Goal: Complete application form

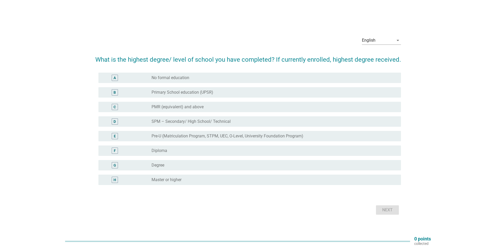
click at [170, 164] on div "radio_button_unchecked Degree" at bounding box center [272, 165] width 241 height 5
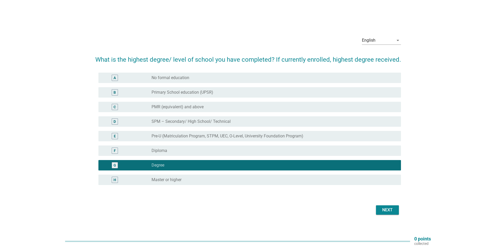
click at [385, 210] on div "Next" at bounding box center [387, 210] width 15 height 6
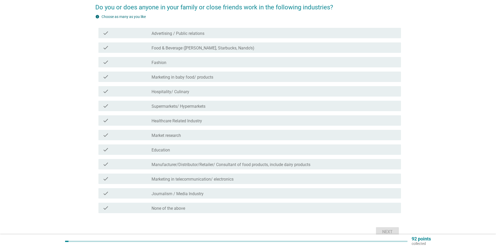
scroll to position [52, 0]
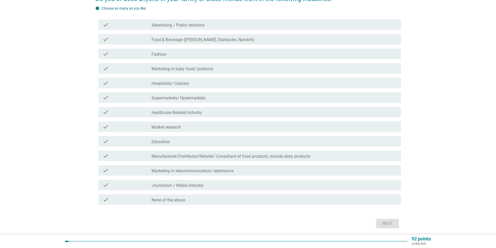
click at [185, 85] on label "Hospitality/ Culinary" at bounding box center [171, 83] width 38 height 5
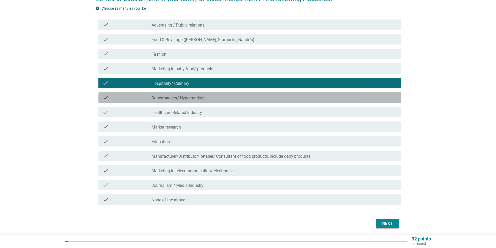
click at [184, 99] on label "Supermarkets/ Hypermarkets" at bounding box center [179, 98] width 54 height 5
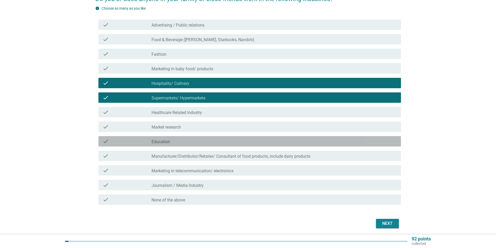
click at [199, 138] on div "check_box_outline_blank Education" at bounding box center [274, 141] width 245 height 6
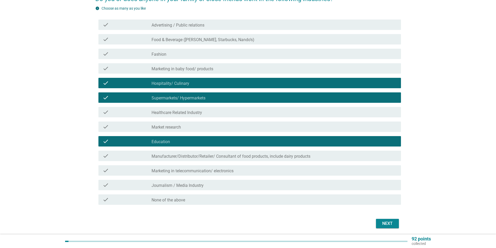
click at [203, 155] on label "Manufacturer/Distributor/Retailer/ Consultant of food products, include dairy p…" at bounding box center [231, 156] width 159 height 5
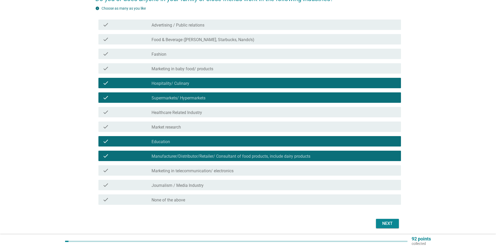
click at [196, 168] on label "Marketing in telecommunication/ electronics" at bounding box center [193, 170] width 82 height 5
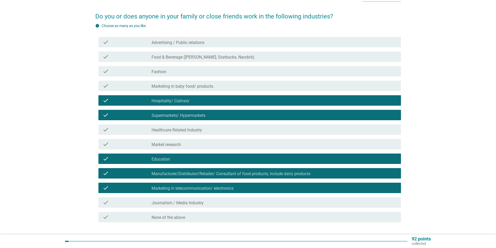
scroll to position [0, 0]
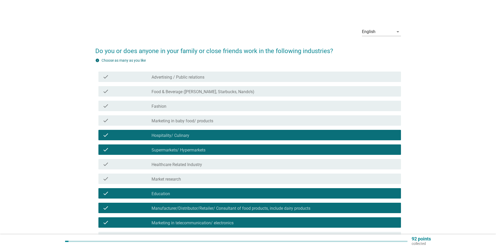
click at [179, 75] on label "Advertising / Public relations" at bounding box center [178, 77] width 53 height 5
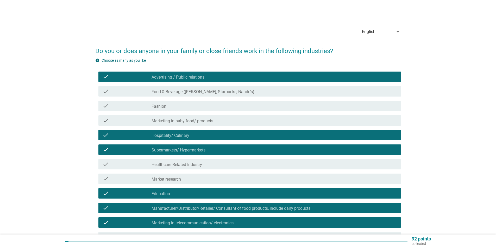
drag, startPoint x: 180, startPoint y: 90, endPoint x: 355, endPoint y: 165, distance: 190.6
click at [180, 90] on label "Food & Beverage ([PERSON_NAME], Starbucks, Nando’s)" at bounding box center [203, 91] width 103 height 5
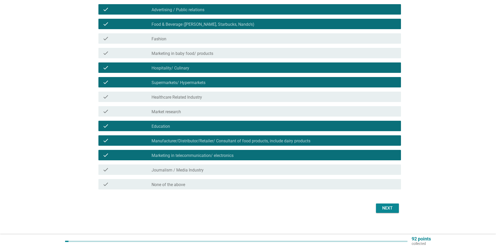
scroll to position [71, 0]
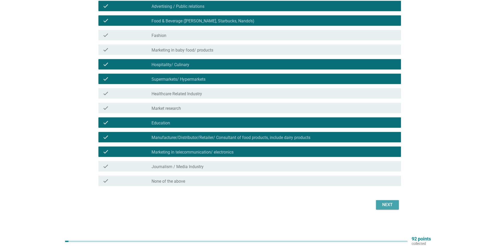
click at [385, 203] on div "Next" at bounding box center [387, 205] width 15 height 6
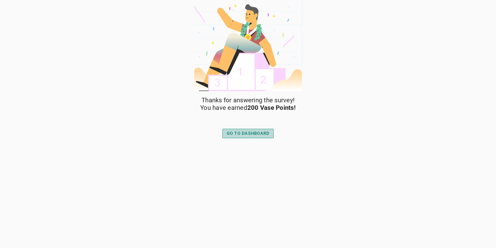
click at [255, 135] on div "GO TO DASHBOARD" at bounding box center [248, 133] width 43 height 6
